Goal: Task Accomplishment & Management: Complete application form

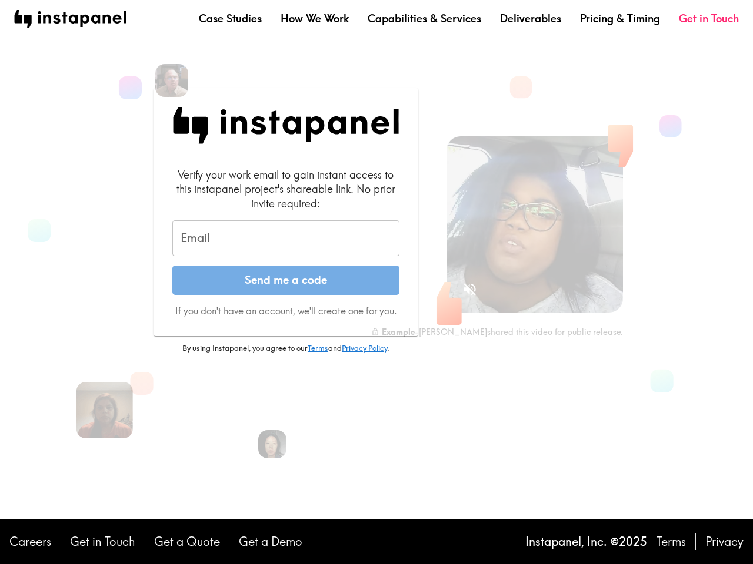
click at [376, 282] on button "Send me a code" at bounding box center [285, 280] width 227 height 29
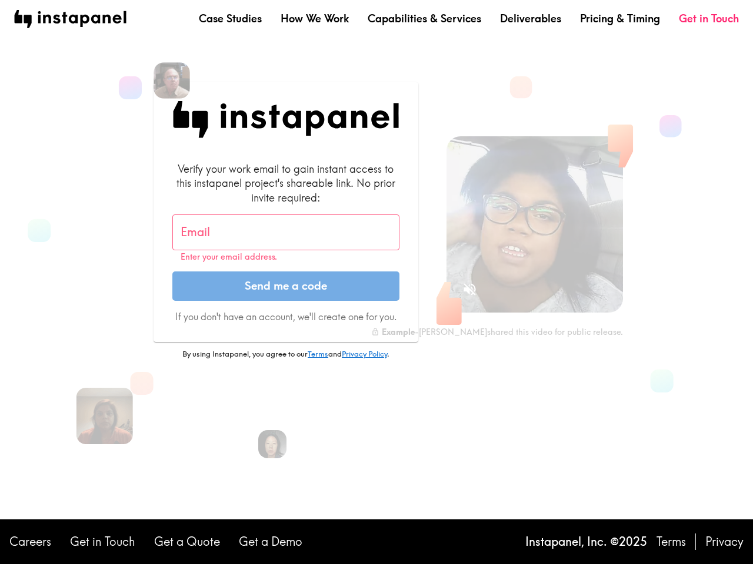
click at [172, 81] on img at bounding box center [171, 80] width 36 height 36
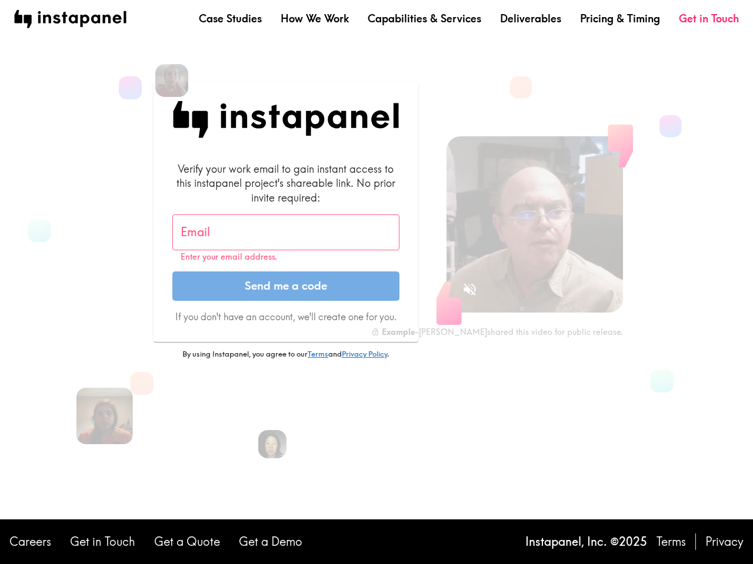
click at [286, 239] on input "Email" at bounding box center [285, 233] width 227 height 36
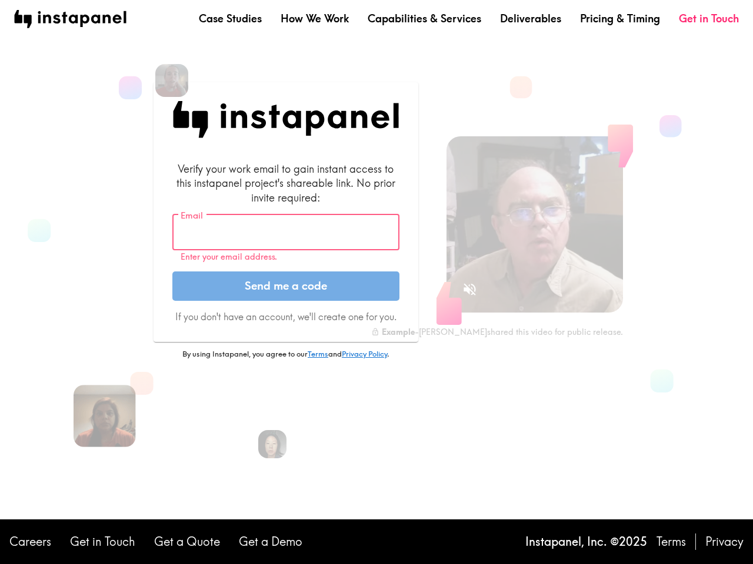
click at [105, 410] on img at bounding box center [105, 416] width 62 height 62
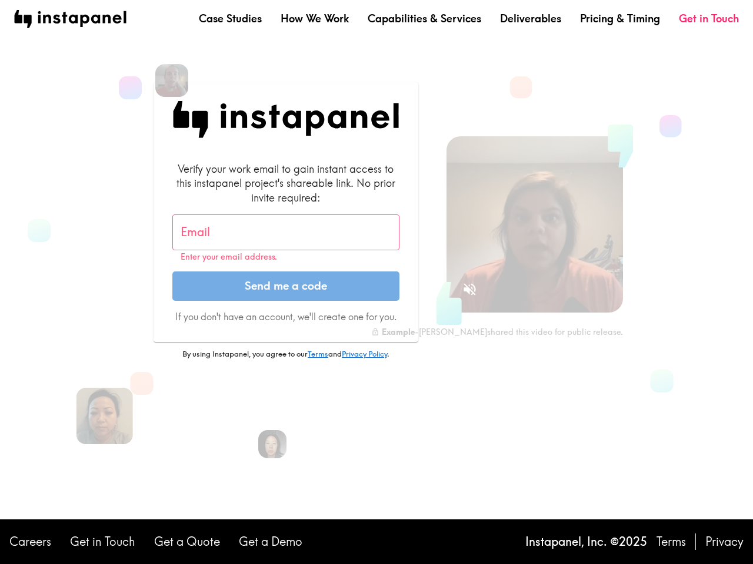
click at [469, 289] on icon "Sound is off" at bounding box center [469, 289] width 12 height 12
click at [535, 225] on video at bounding box center [534, 224] width 176 height 176
click at [272, 445] on img at bounding box center [272, 444] width 31 height 31
